Goal: Task Accomplishment & Management: Manage account settings

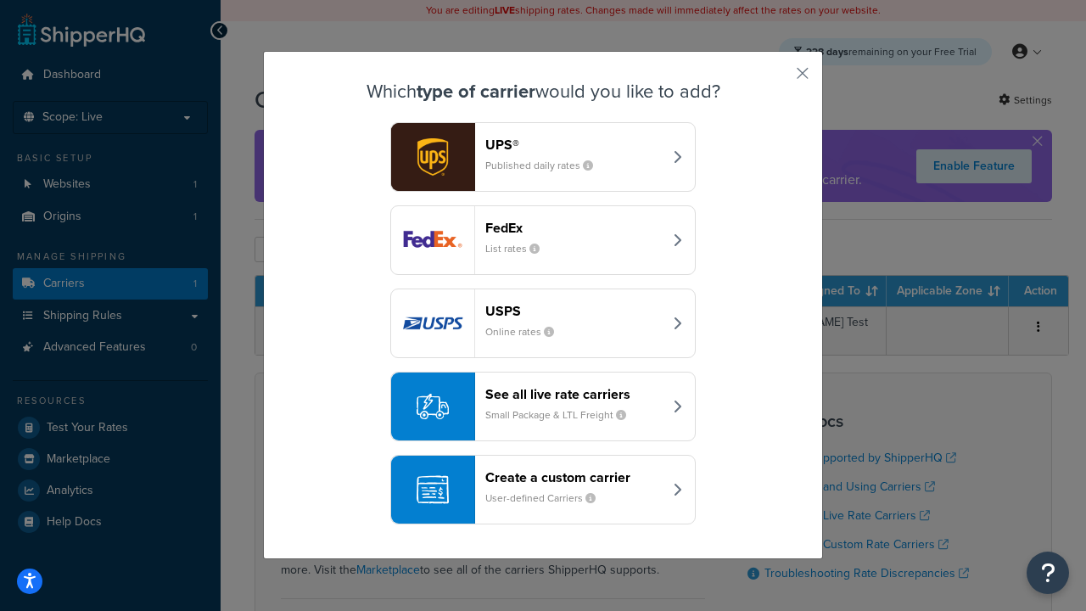
click at [573, 227] on header "FedEx" at bounding box center [573, 228] width 177 height 16
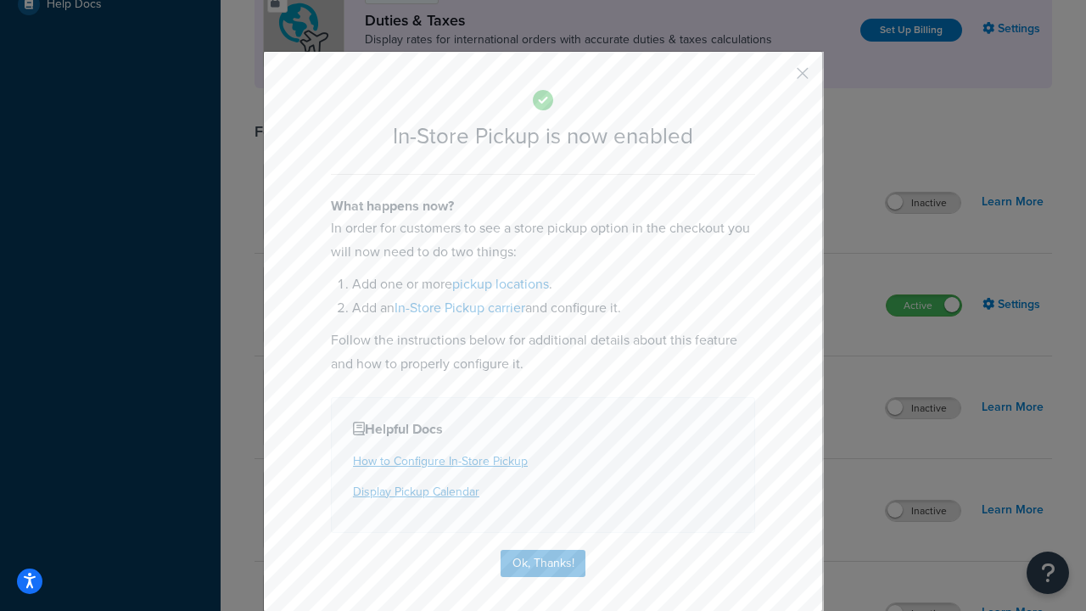
click at [777, 77] on button "button" at bounding box center [777, 79] width 4 height 4
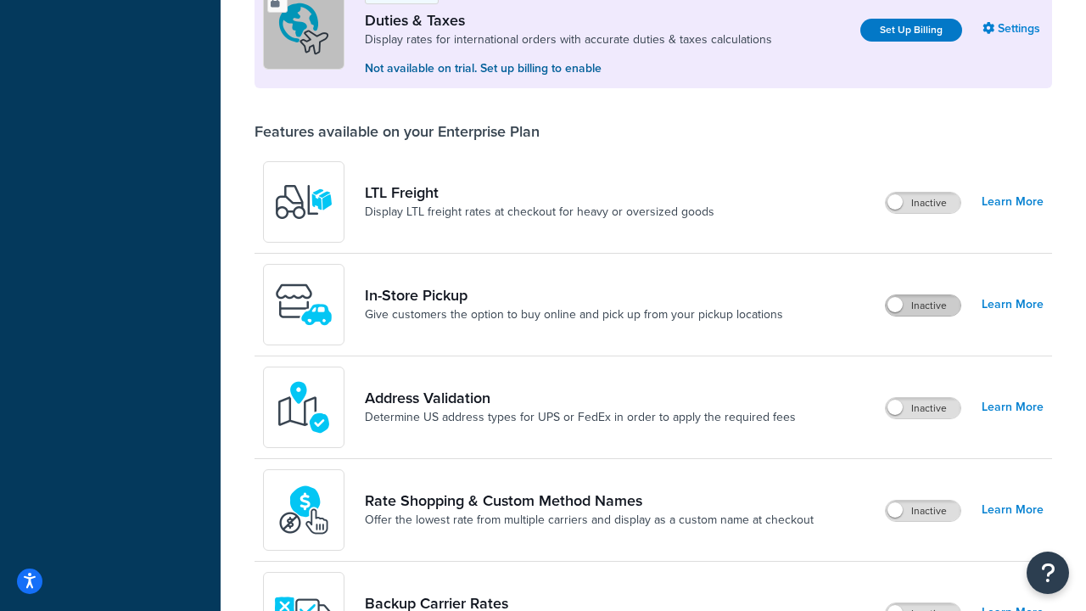
scroll to position [517, 0]
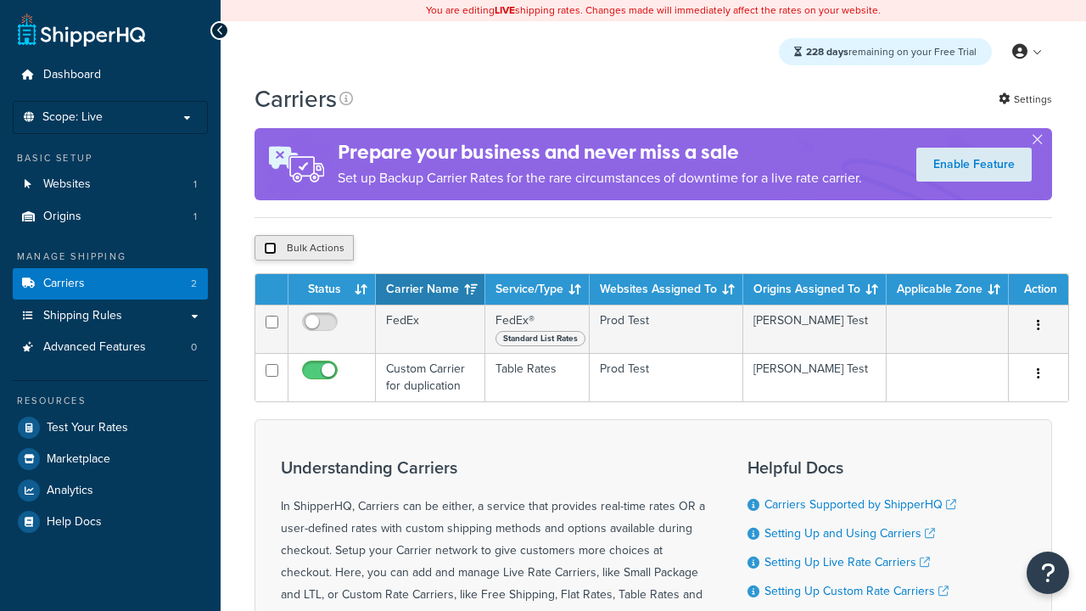
click at [270, 250] on input "checkbox" at bounding box center [270, 248] width 13 height 13
checkbox input "true"
click at [0, 0] on button "Delete" at bounding box center [0, 0] width 0 height 0
